Goal: Information Seeking & Learning: Find specific page/section

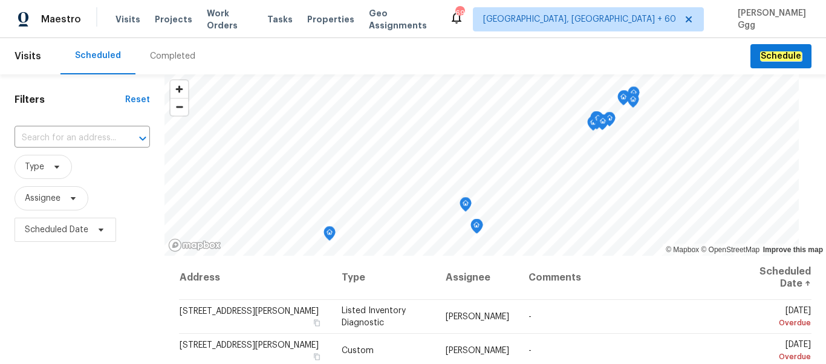
click at [161, 56] on div "Completed" at bounding box center [172, 56] width 45 height 12
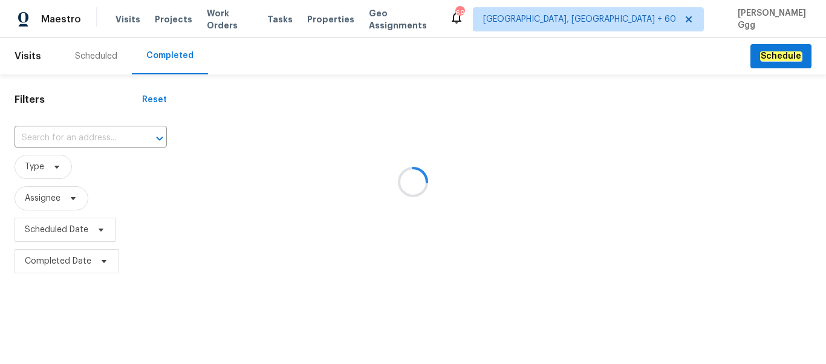
click at [47, 142] on div at bounding box center [413, 182] width 826 height 364
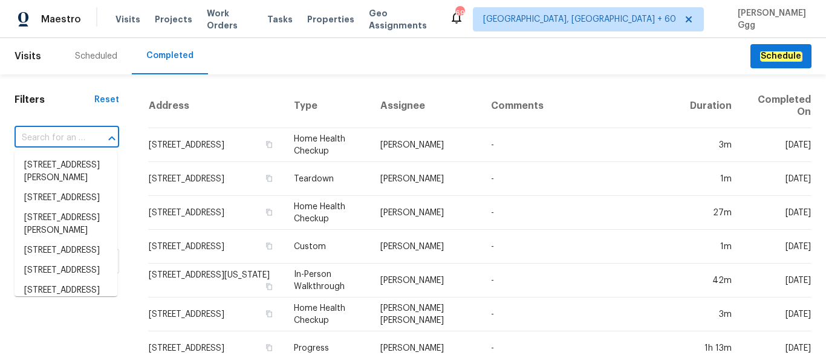
click at [50, 137] on input "text" at bounding box center [50, 138] width 71 height 19
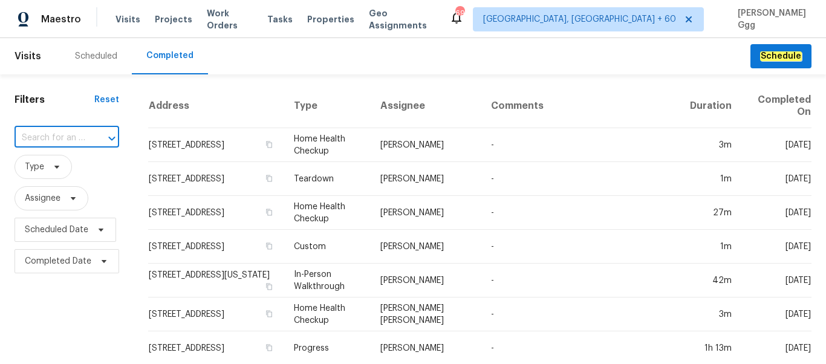
paste input "[STREET_ADDRESS]"
type input "[STREET_ADDRESS]"
click at [38, 171] on li "[STREET_ADDRESS]" at bounding box center [66, 165] width 103 height 20
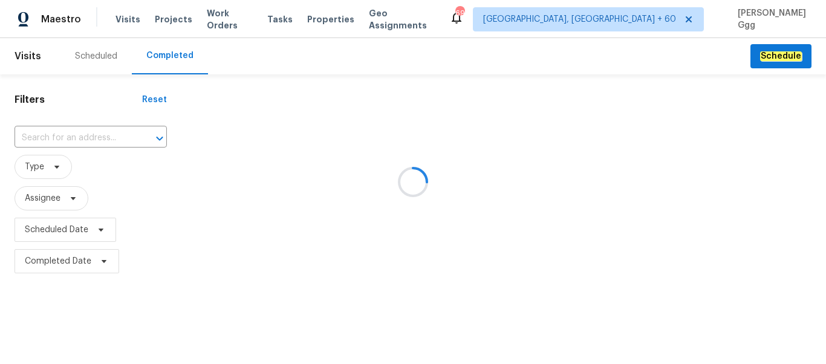
type input "[STREET_ADDRESS]"
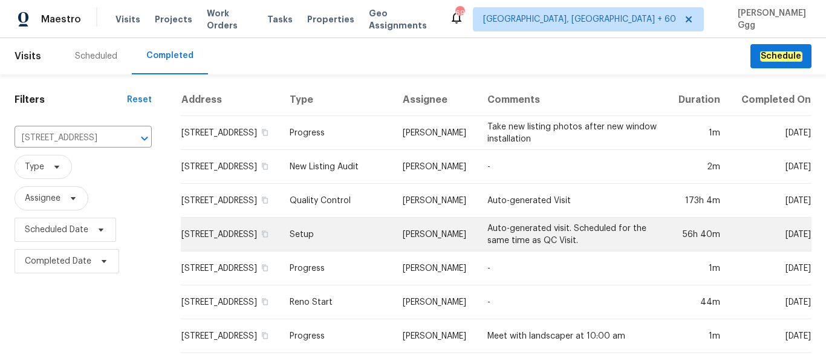
click at [336, 244] on td "Setup" at bounding box center [336, 235] width 113 height 34
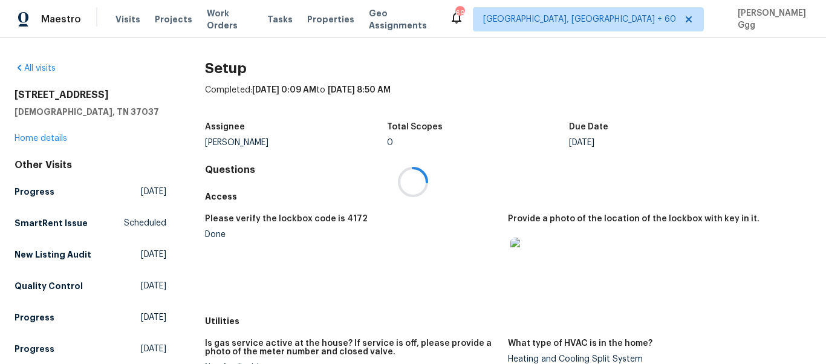
click at [27, 139] on div at bounding box center [413, 182] width 826 height 364
click at [27, 139] on link "Home details" at bounding box center [41, 138] width 53 height 8
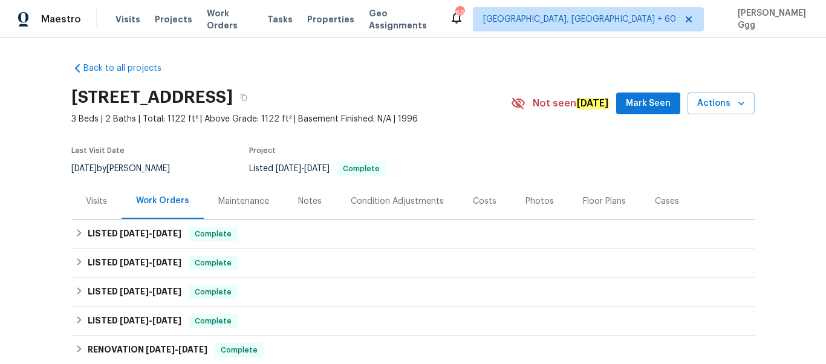
click at [531, 200] on div "Photos" at bounding box center [539, 201] width 28 height 12
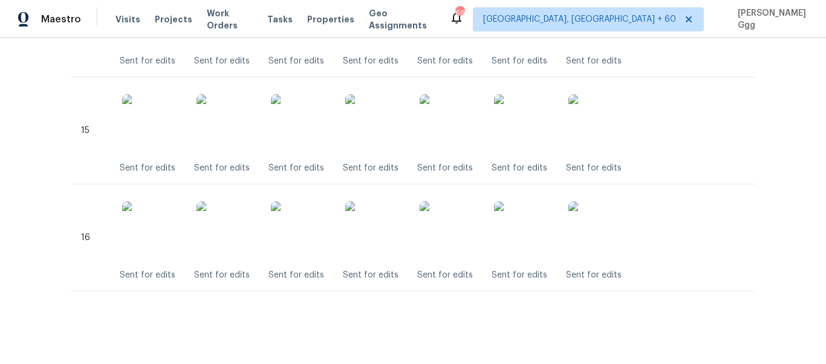
scroll to position [1880, 0]
